Goal: Information Seeking & Learning: Learn about a topic

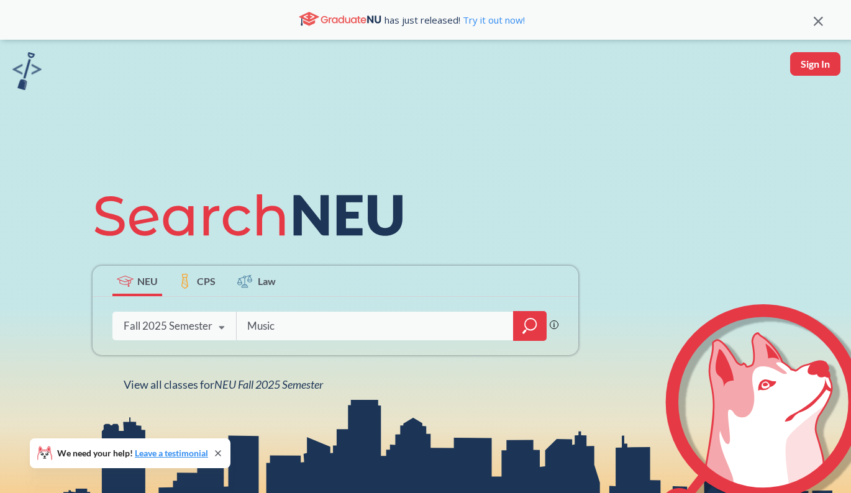
type input "Music"
click at [533, 328] on icon "magnifying glass" at bounding box center [529, 325] width 15 height 17
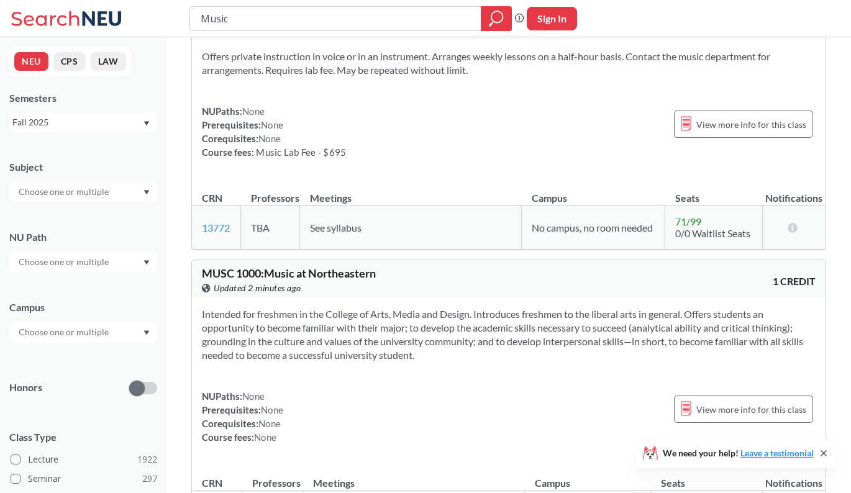
scroll to position [1241, 0]
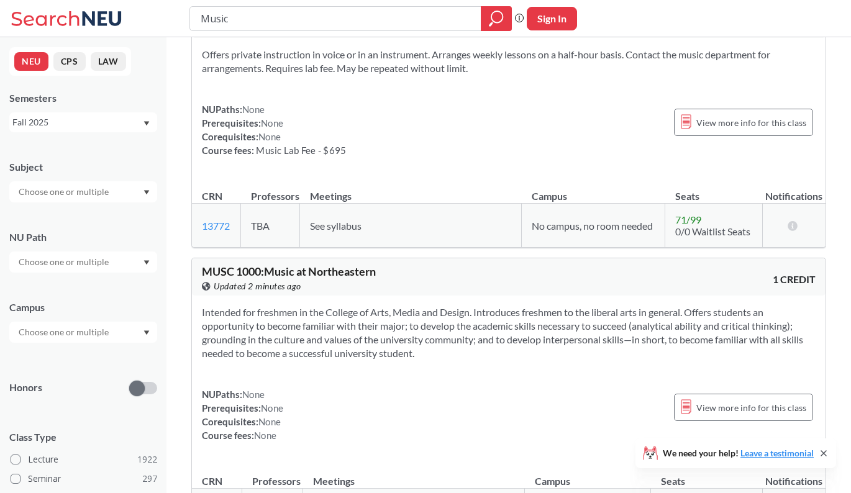
click at [106, 254] on div at bounding box center [83, 261] width 148 height 21
click at [114, 210] on div "Subject NU Path Writing Intensive ( 182 ) Societies/Institutions ( 141 ) Interp…" at bounding box center [83, 429] width 148 height 563
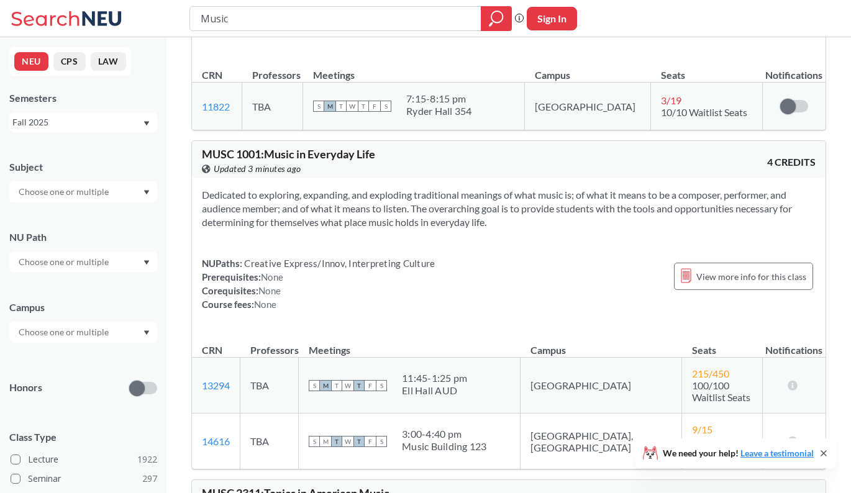
scroll to position [3446, 0]
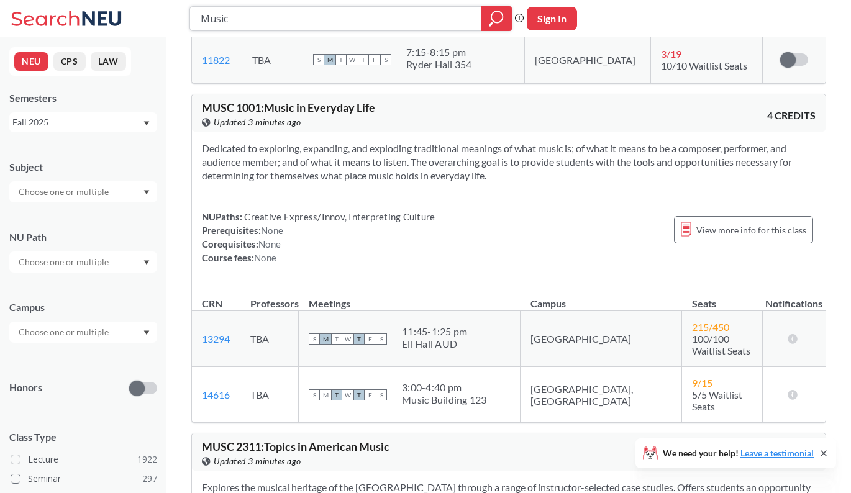
drag, startPoint x: 237, startPoint y: 17, endPoint x: 161, endPoint y: 17, distance: 75.7
click at [161, 17] on div "Music Phrase search guarantees the exact search appears in the results. Ex. If …" at bounding box center [425, 18] width 851 height 37
type input "[PERSON_NAME] 3000"
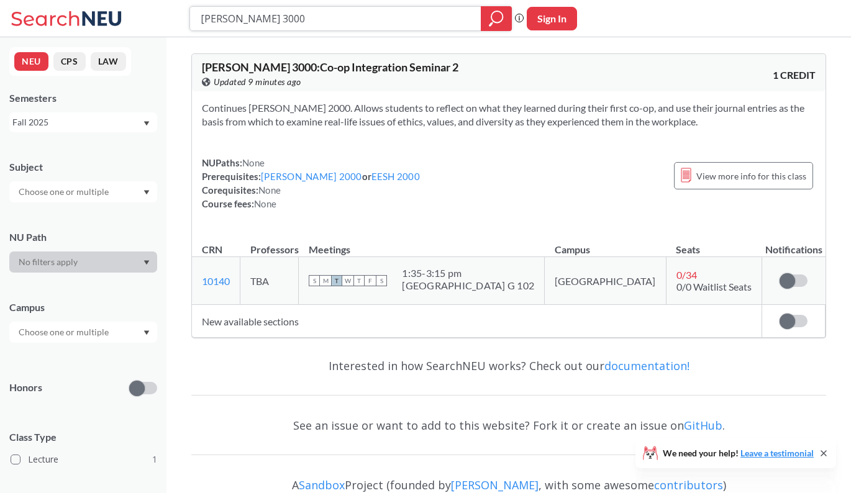
click at [230, 16] on input "[PERSON_NAME] 3000" at bounding box center [335, 18] width 273 height 21
type input "[PERSON_NAME] 4000"
click at [496, 17] on icon "magnifying glass" at bounding box center [496, 18] width 15 height 17
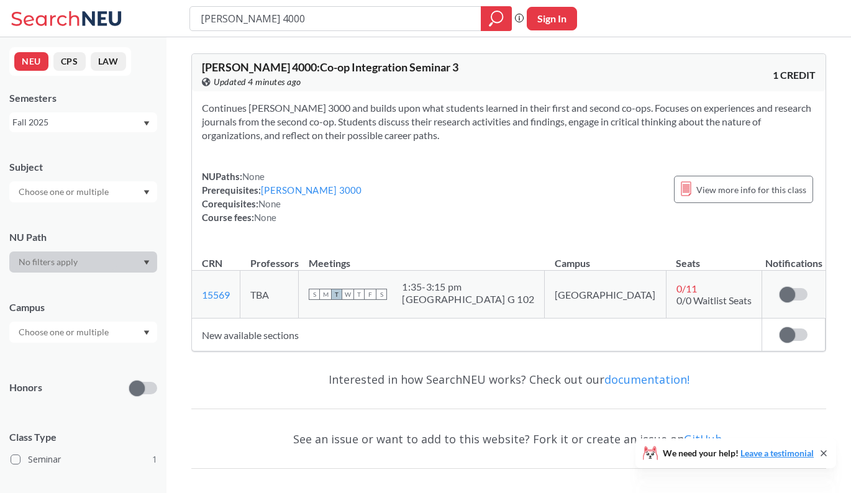
click at [96, 260] on div at bounding box center [83, 261] width 148 height 21
drag, startPoint x: 255, startPoint y: 17, endPoint x: 218, endPoint y: 14, distance: 37.4
click at [218, 14] on input "[PERSON_NAME] 4000" at bounding box center [335, 18] width 273 height 21
type input "C"
type input "p"
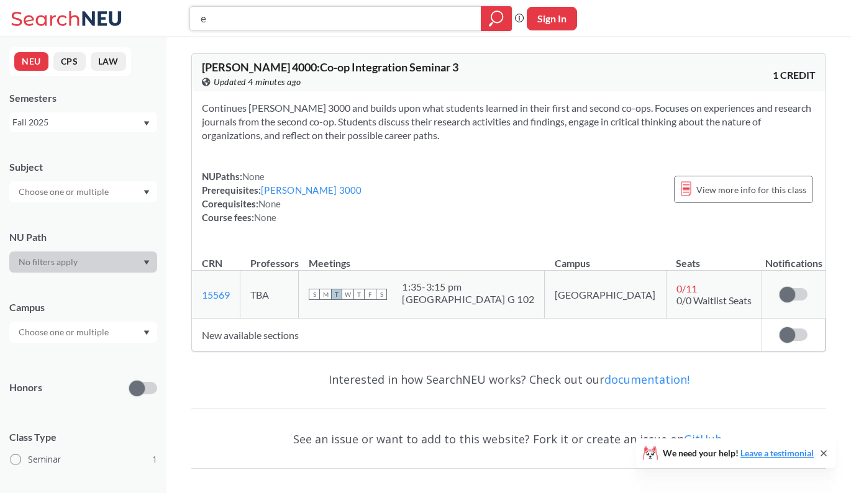
type input "ee"
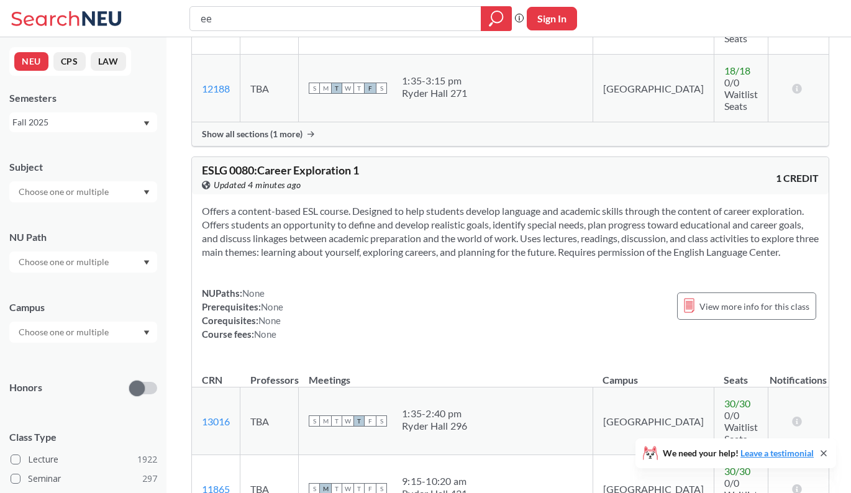
scroll to position [3505, 0]
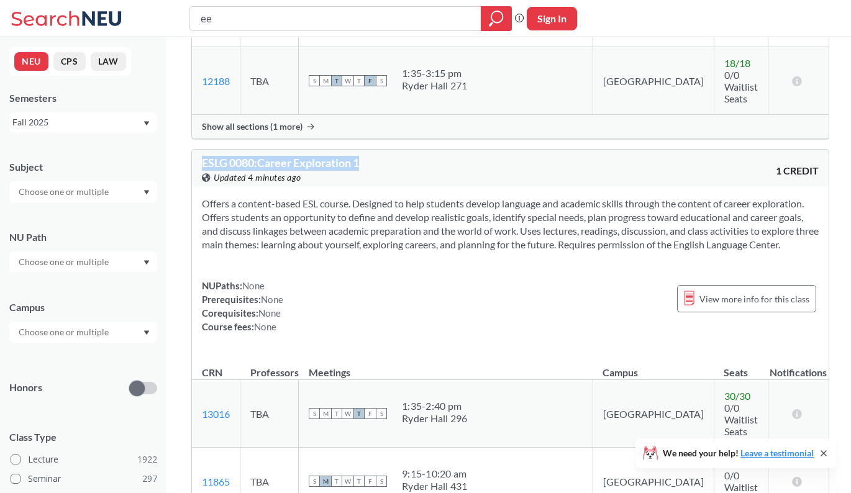
drag, startPoint x: 372, startPoint y: 83, endPoint x: 201, endPoint y: 85, distance: 170.7
click at [201, 150] on div "ESLG 0080 : Career Exploration 1 View this course on Banner. Updated 4 minutes …" at bounding box center [510, 168] width 636 height 37
click at [264, 18] on input "ee" at bounding box center [335, 18] width 273 height 21
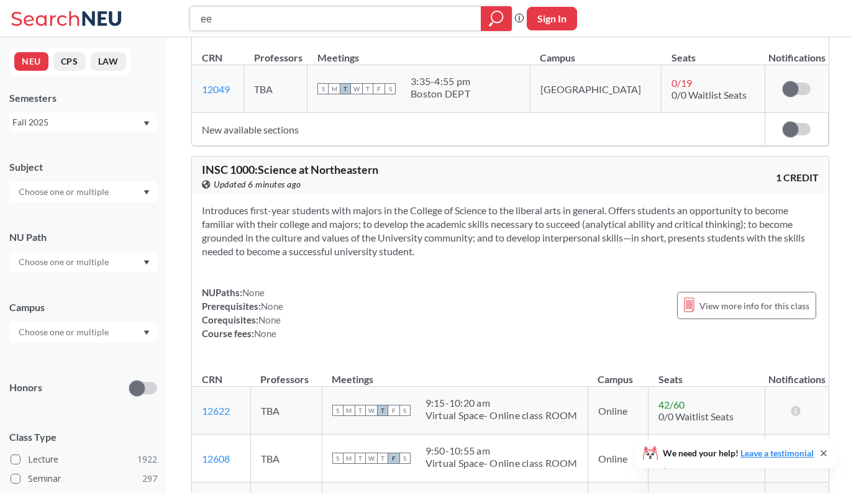
scroll to position [8903, 0]
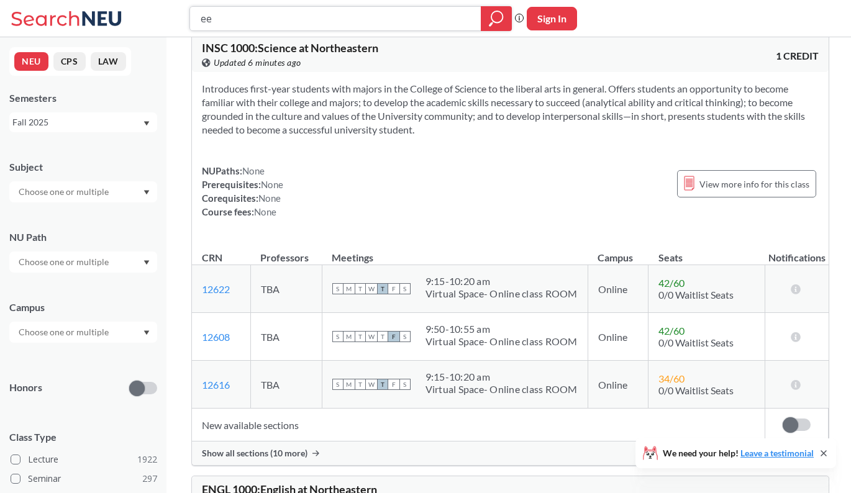
type input "e"
click at [52, 262] on input "text" at bounding box center [64, 262] width 104 height 15
click at [79, 326] on span "Societies/Institutions" at bounding box center [58, 324] width 84 height 14
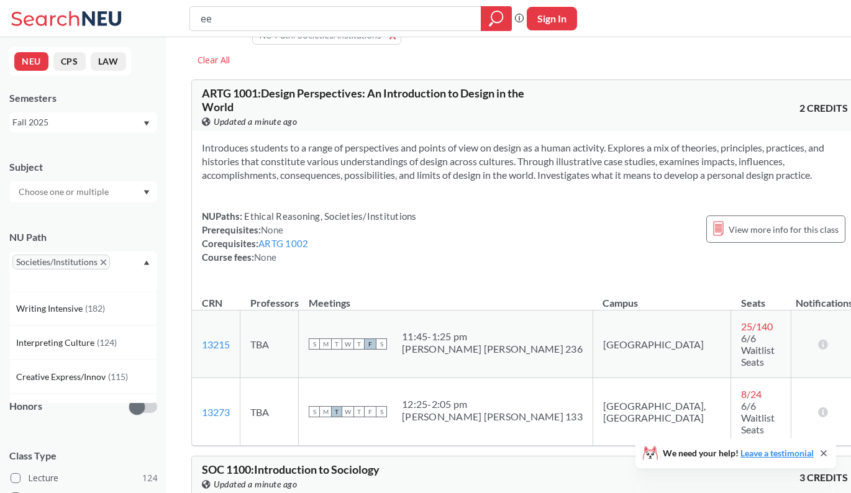
scroll to position [34, 0]
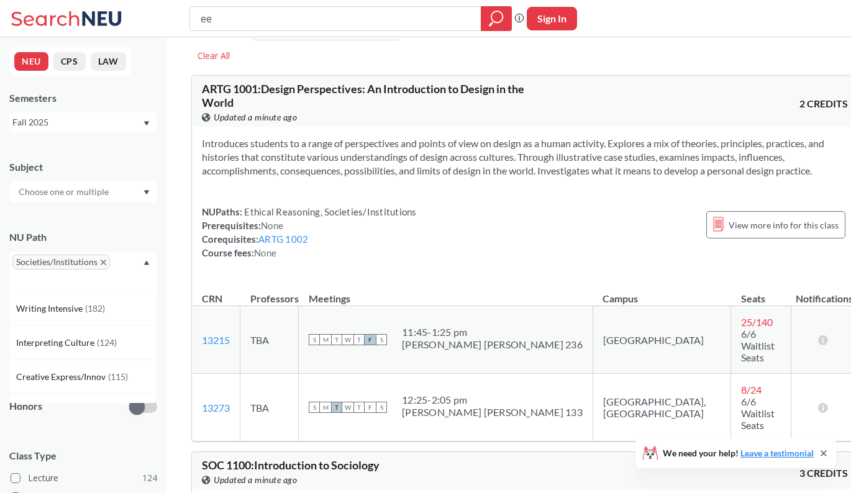
click at [328, 169] on section "Introduces students to a range of perspectives and points of view on design as …" at bounding box center [525, 157] width 646 height 41
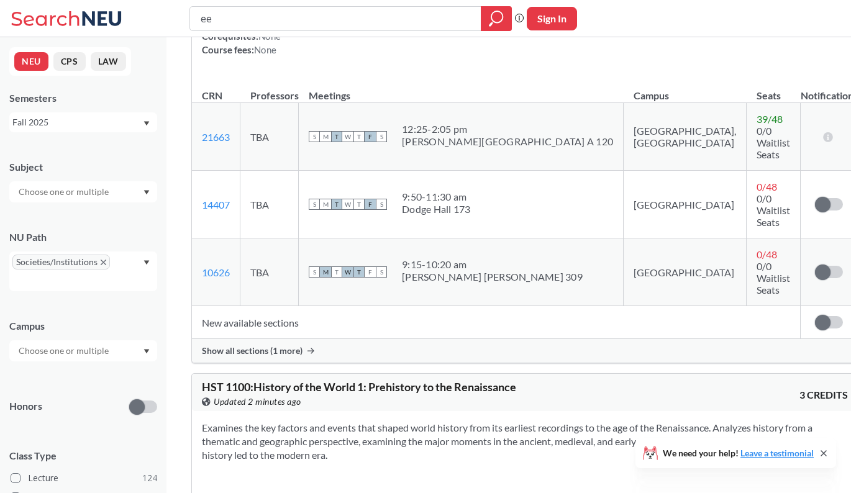
scroll to position [868, 0]
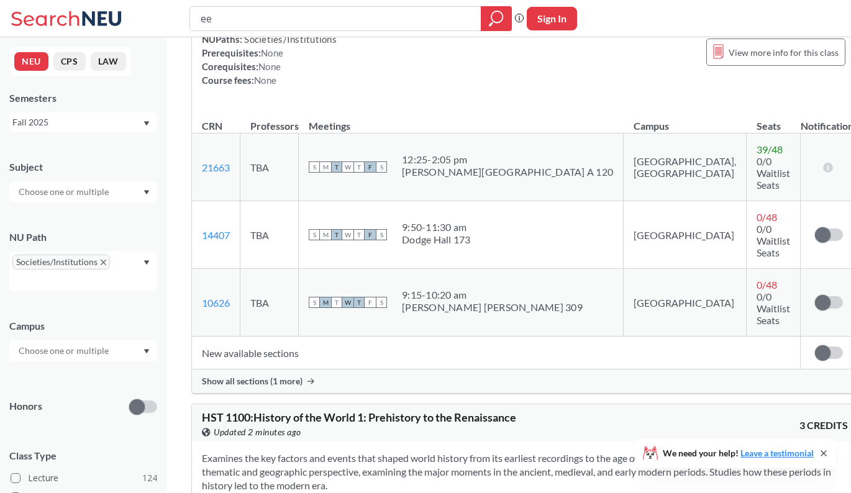
click at [102, 264] on icon "X to remove pill" at bounding box center [104, 263] width 6 height 6
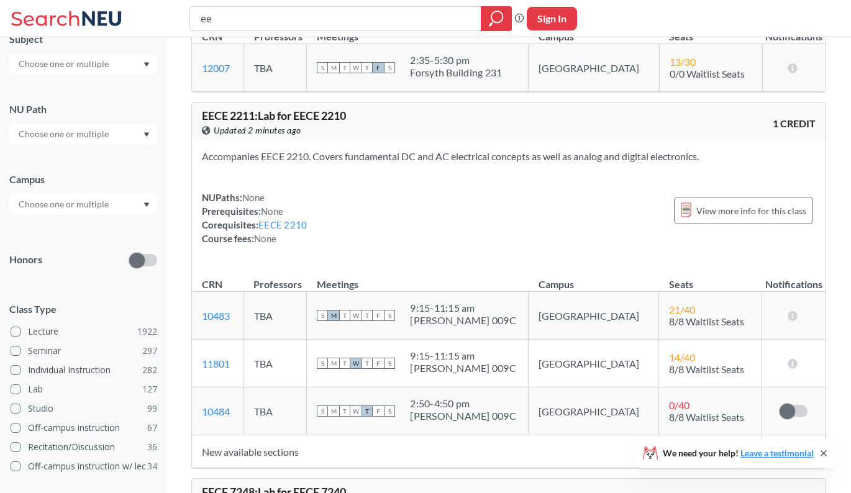
scroll to position [127, 0]
